Goal: Obtain resource: Download file/media

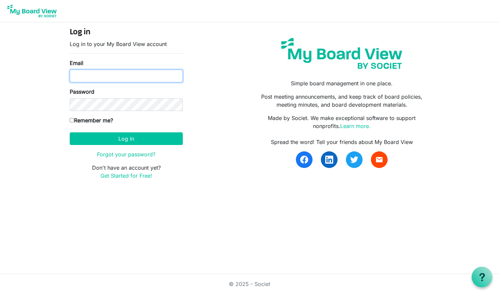
type input "sideaffect23@gmail.com"
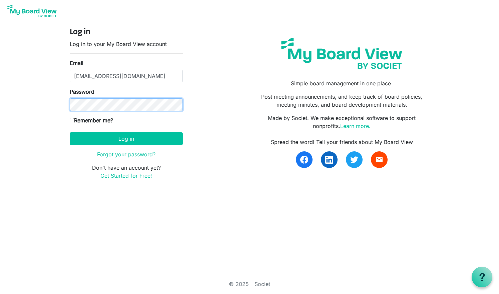
click at [126, 138] on button "Log in" at bounding box center [126, 138] width 113 height 13
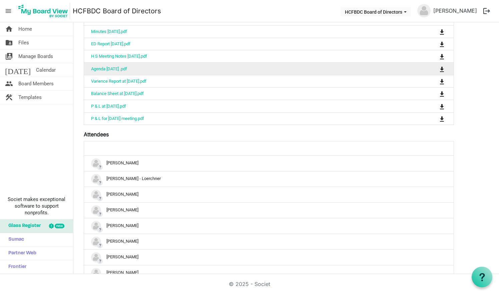
scroll to position [148, 0]
click at [332, 70] on td "Agenda [DATE] .pdf" at bounding box center [248, 69] width 328 height 12
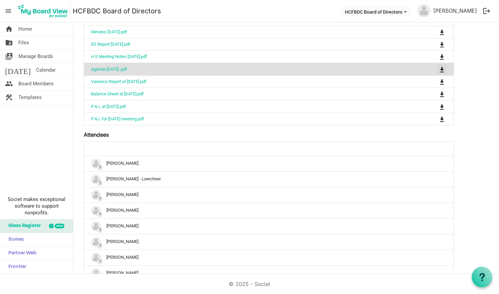
click at [440, 69] on span "is Command column column header" at bounding box center [442, 69] width 4 height 5
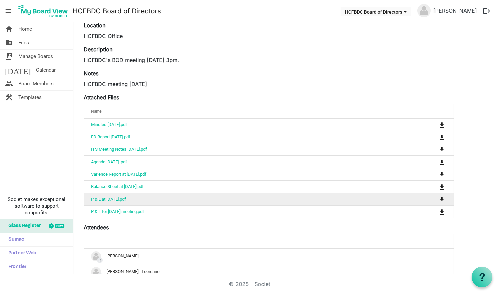
scroll to position [47, 0]
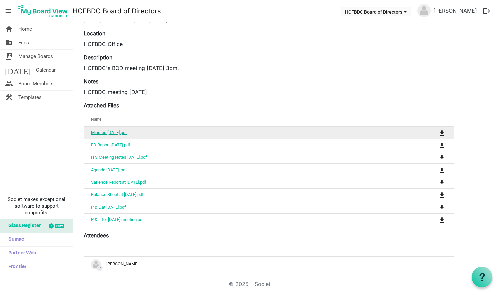
click at [127, 133] on link "Minutes June 2025.pdf" at bounding box center [109, 132] width 36 height 5
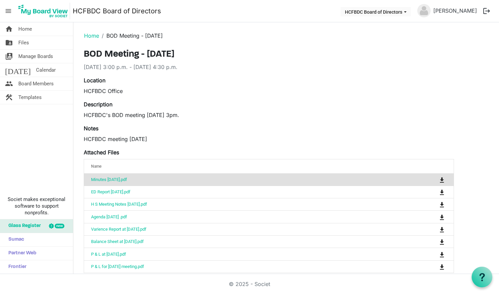
scroll to position [0, 0]
click at [30, 30] on span "Home" at bounding box center [25, 28] width 14 height 13
click at [22, 30] on span "Home" at bounding box center [25, 28] width 14 height 13
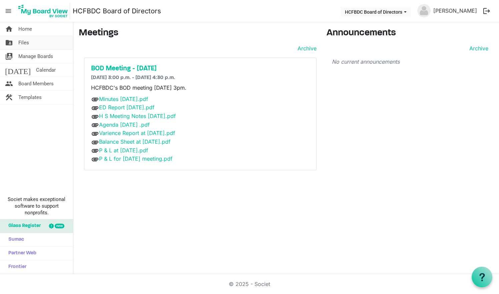
click at [25, 43] on span "Files" at bounding box center [23, 42] width 11 height 13
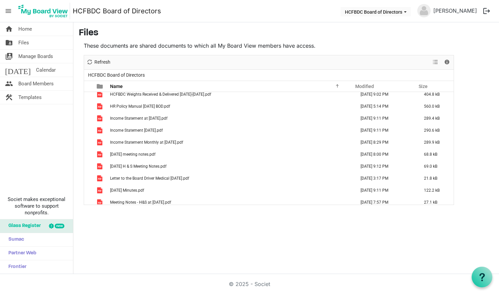
click at [486, 11] on button "logout" at bounding box center [486, 11] width 14 height 14
